Goal: Find specific page/section: Find specific page/section

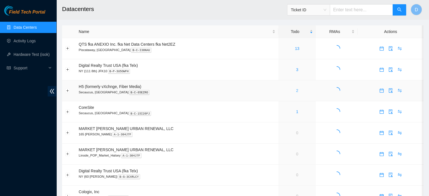
click at [297, 91] on link "2" at bounding box center [297, 90] width 2 height 5
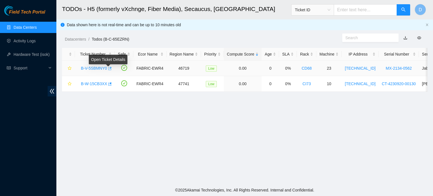
click at [109, 68] on icon "button" at bounding box center [109, 68] width 3 height 3
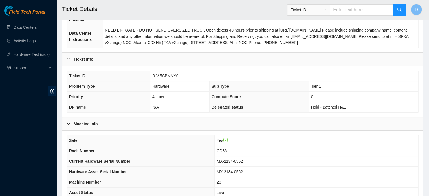
scroll to position [178, 0]
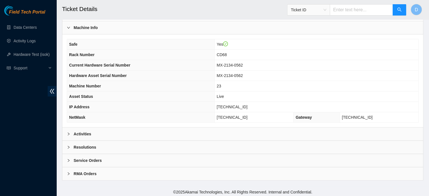
click at [104, 128] on div "Activities" at bounding box center [242, 133] width 361 height 13
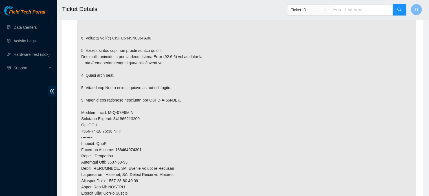
scroll to position [385, 0]
